Goal: Find specific page/section

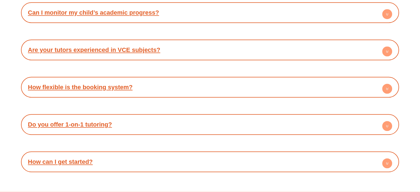
scroll to position [2577, 0]
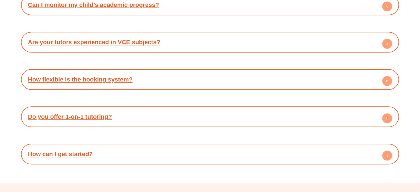
click at [389, 113] on circle at bounding box center [387, 118] width 10 height 10
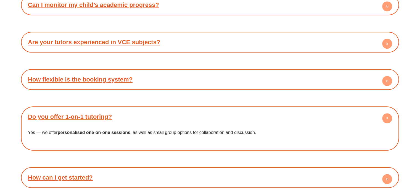
click at [385, 113] on circle at bounding box center [387, 118] width 10 height 10
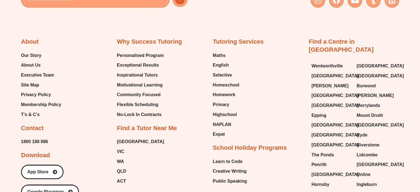
scroll to position [2874, 0]
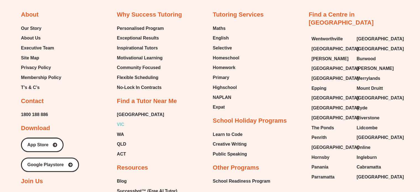
click at [120, 120] on span "VIC" at bounding box center [120, 124] width 7 height 8
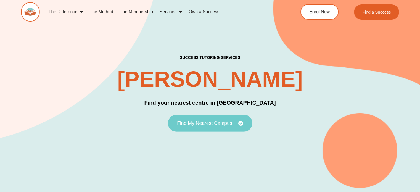
click at [238, 121] on span "Find My Nearest Campus!" at bounding box center [210, 123] width 66 height 5
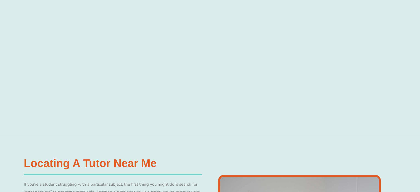
scroll to position [234, 0]
